Goal: Information Seeking & Learning: Learn about a topic

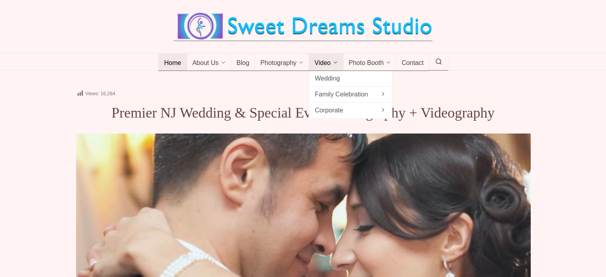
click at [333, 63] on icon at bounding box center [335, 63] width 4 height 0
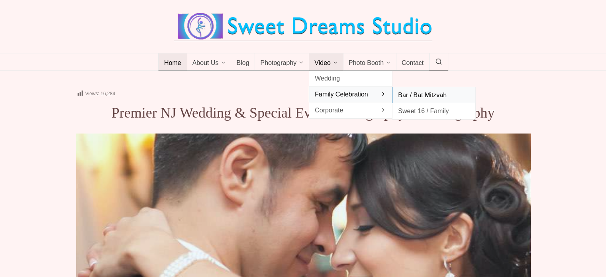
click at [438, 92] on span "Bar / Bat Mitzvah" at bounding box center [434, 95] width 72 height 11
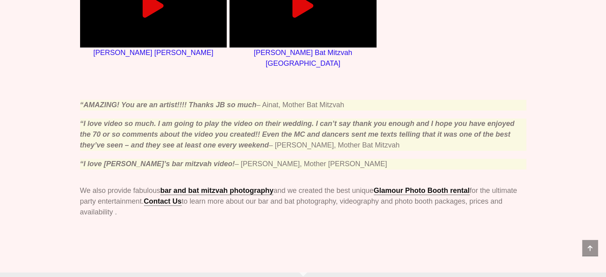
scroll to position [985, 0]
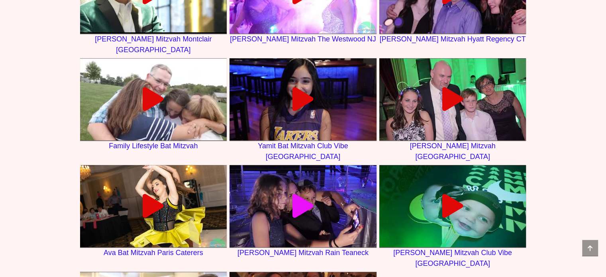
scroll to position [666, 0]
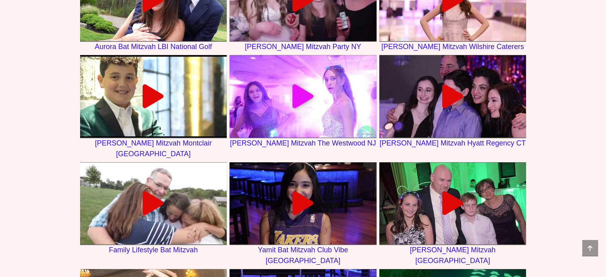
click at [292, 84] on icon at bounding box center [303, 96] width 24 height 24
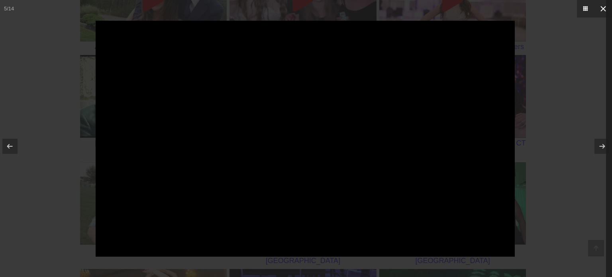
drag, startPoint x: 604, startPoint y: 6, endPoint x: 591, endPoint y: 7, distance: 12.4
click at [604, 6] on icon at bounding box center [603, 9] width 10 height 10
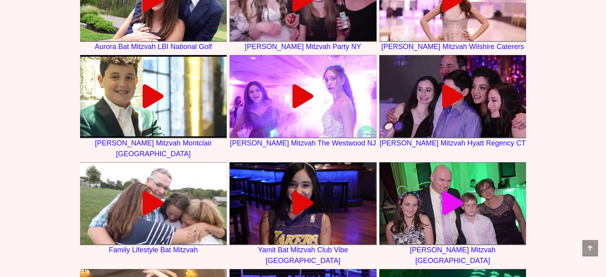
click at [450, 191] on icon at bounding box center [453, 203] width 24 height 24
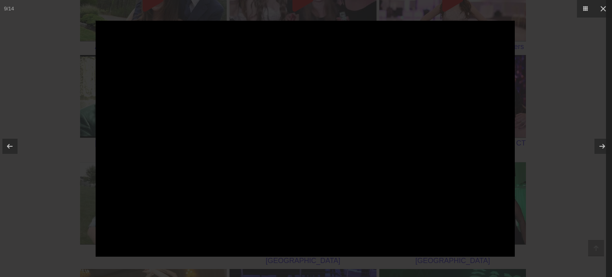
click at [592, 74] on div at bounding box center [306, 138] width 612 height 277
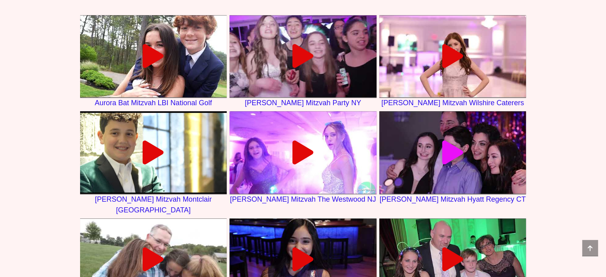
scroll to position [467, 0]
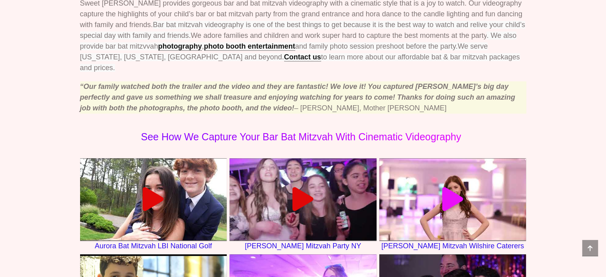
click at [454, 188] on icon at bounding box center [453, 199] width 24 height 24
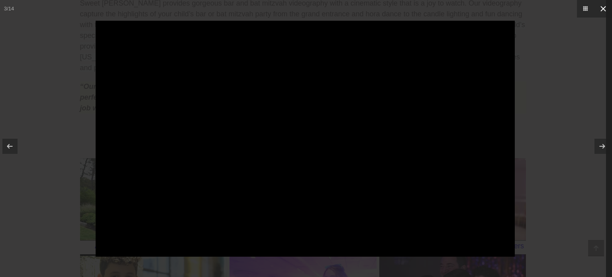
drag, startPoint x: 604, startPoint y: 8, endPoint x: 544, endPoint y: 36, distance: 66.5
click at [604, 8] on icon at bounding box center [603, 9] width 10 height 10
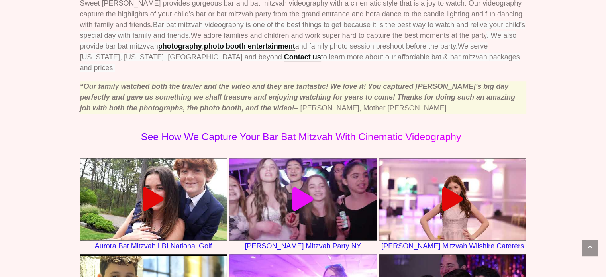
click at [298, 187] on icon at bounding box center [303, 199] width 24 height 24
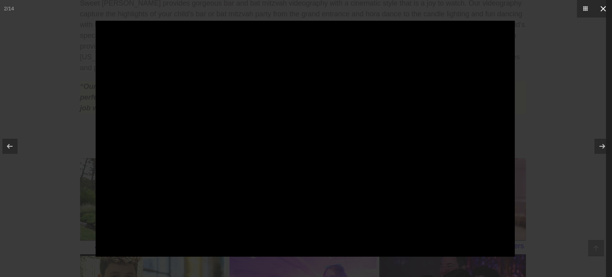
click at [602, 13] on icon at bounding box center [603, 9] width 10 height 10
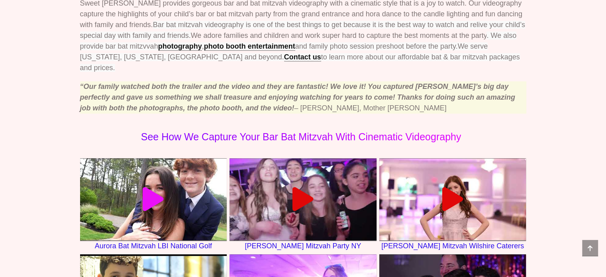
click at [157, 187] on icon at bounding box center [153, 199] width 24 height 24
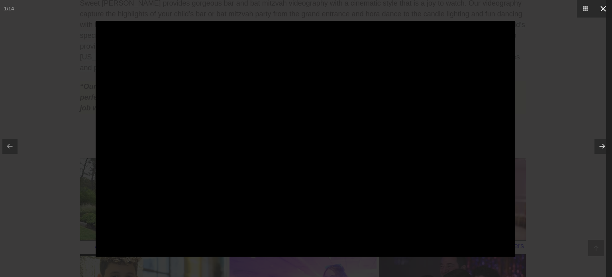
click at [601, 10] on icon at bounding box center [603, 8] width 5 height 5
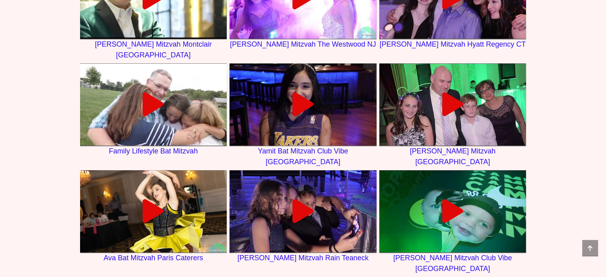
scroll to position [785, 0]
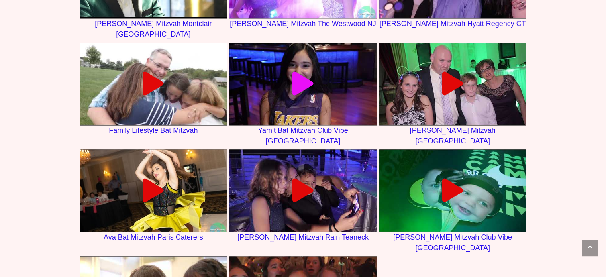
click at [303, 72] on icon at bounding box center [303, 84] width 24 height 24
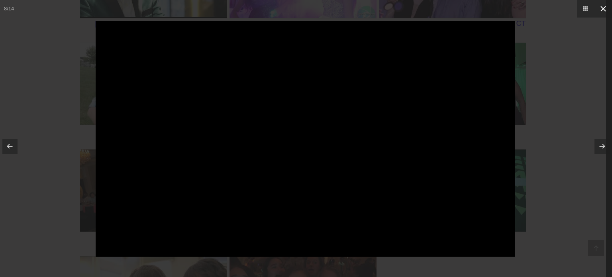
click at [603, 7] on icon at bounding box center [603, 9] width 10 height 10
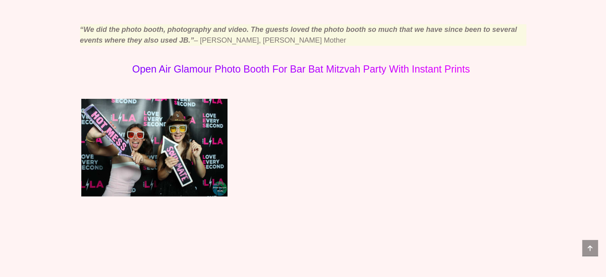
scroll to position [2469, 0]
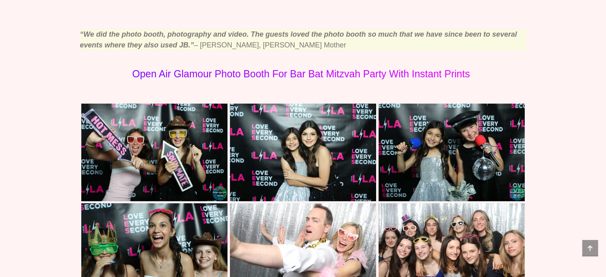
click at [268, 114] on img at bounding box center [303, 153] width 146 height 98
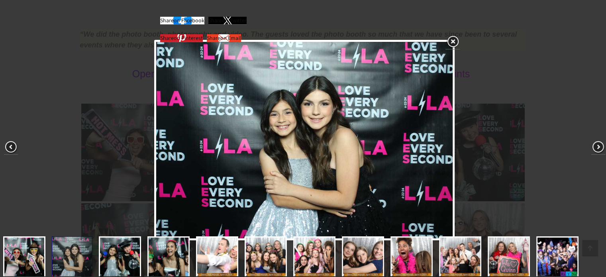
click at [454, 38] on link at bounding box center [452, 42] width 14 height 15
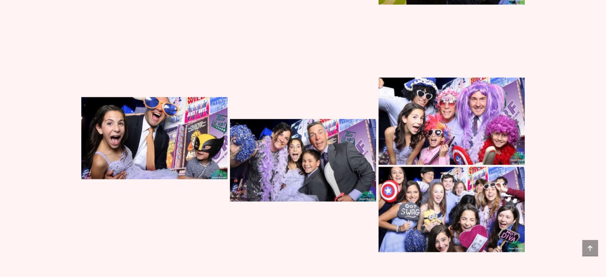
scroll to position [4859, 0]
